Goal: Transaction & Acquisition: Subscribe to service/newsletter

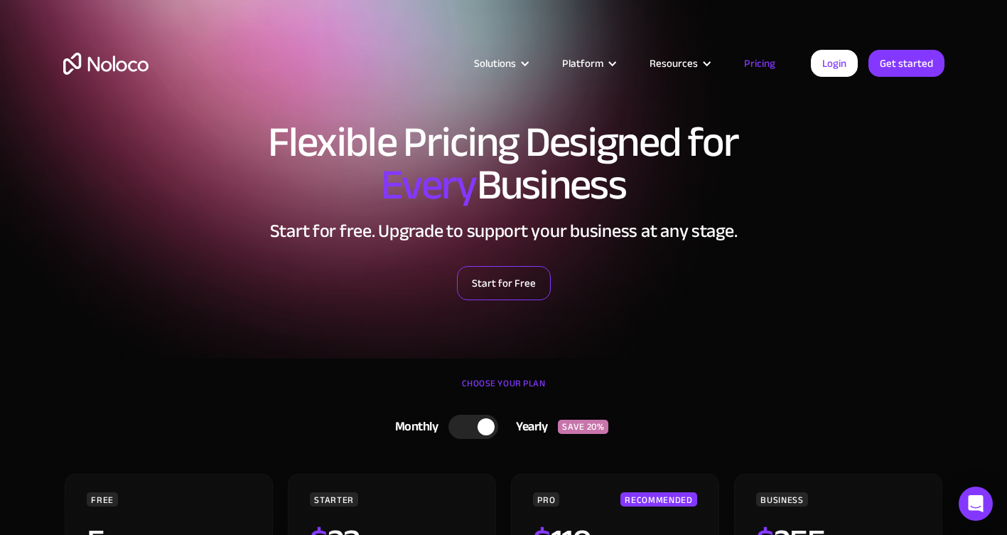
click at [525, 284] on link "Start for Free" at bounding box center [504, 283] width 94 height 34
